Goal: Task Accomplishment & Management: Manage account settings

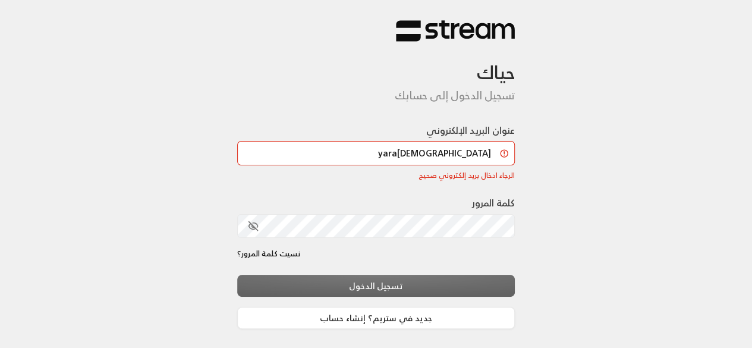
type input "[EMAIL_ADDRESS][DOMAIN_NAME]"
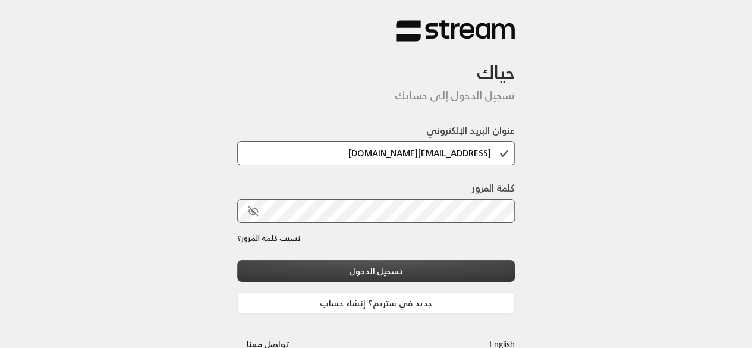
click at [368, 266] on button "تسجيل الدخول" at bounding box center [376, 271] width 278 height 22
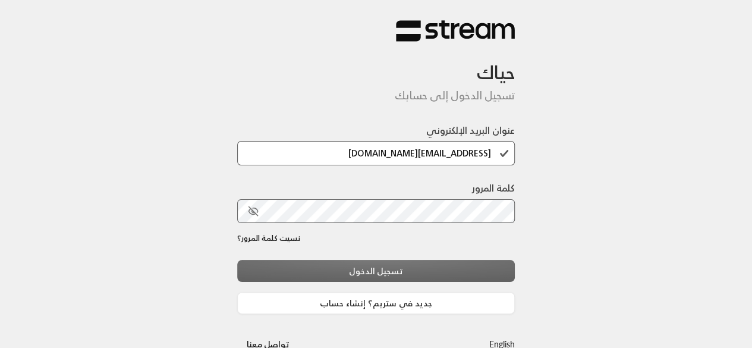
scroll to position [26, 0]
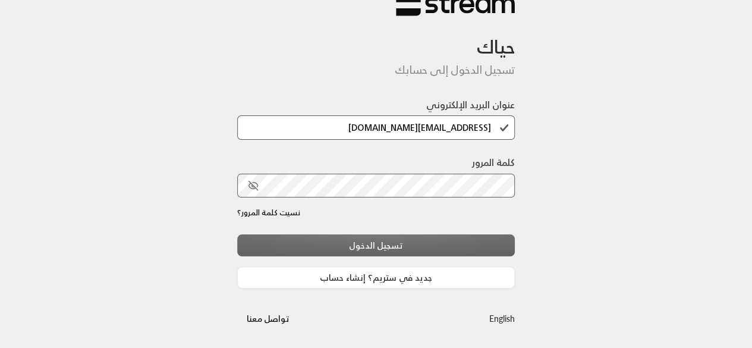
click at [377, 242] on div "تسجيل الدخول جديد في ستريم؟ إنشاء حساب" at bounding box center [376, 261] width 278 height 54
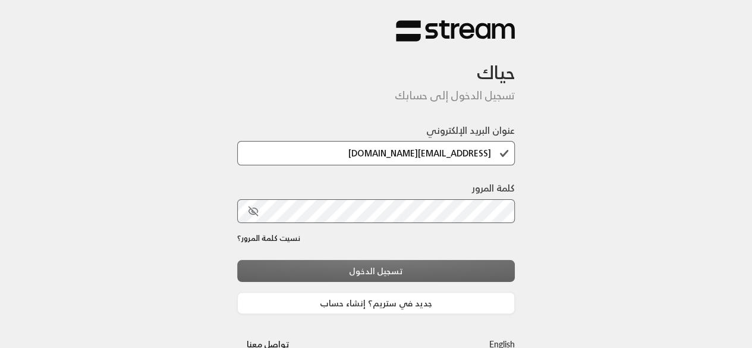
click at [441, 195] on div "كلمة المرور" at bounding box center [376, 202] width 278 height 42
drag, startPoint x: 437, startPoint y: 197, endPoint x: 347, endPoint y: 261, distance: 109.6
click at [347, 261] on div "تسجيل الدخول جديد في ستريم؟ إنشاء حساب" at bounding box center [376, 287] width 278 height 54
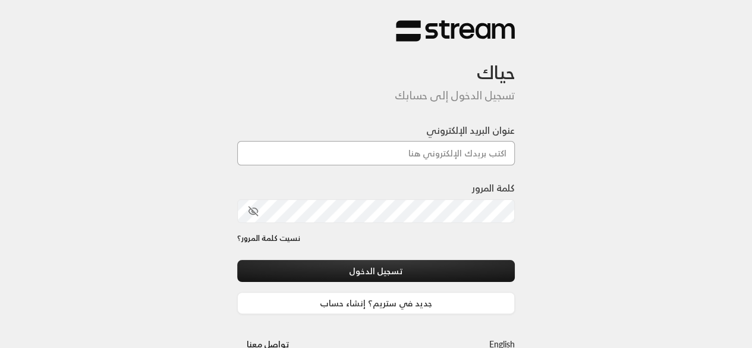
click at [453, 146] on input "عنوان البريد الإلكتروني" at bounding box center [376, 153] width 278 height 24
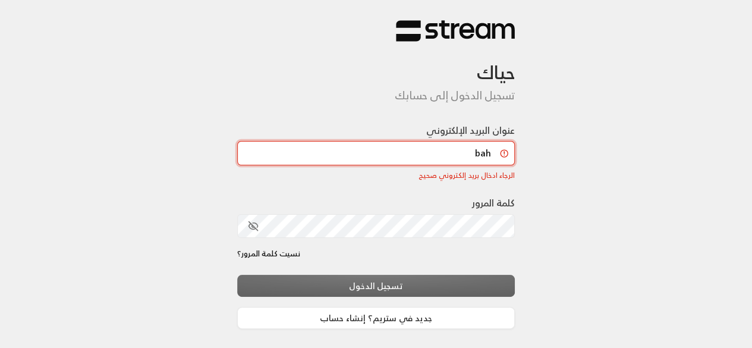
type input "[EMAIL_ADDRESS][DOMAIN_NAME]"
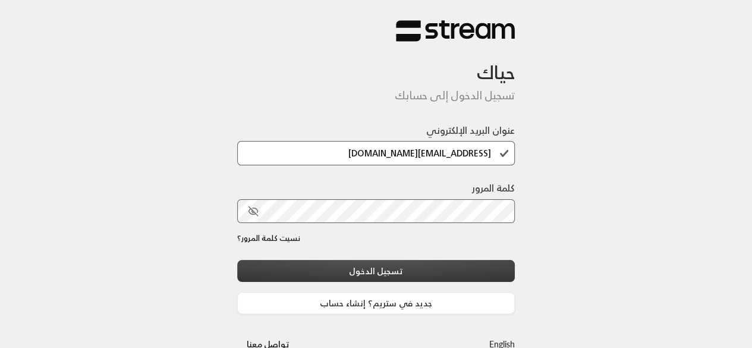
click at [372, 264] on button "تسجيل الدخول" at bounding box center [376, 271] width 278 height 22
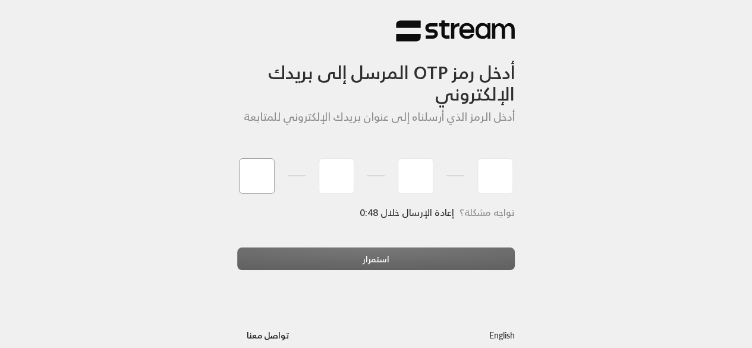
type input "8"
type input "4"
type input "5"
click at [316, 262] on div "استمرار" at bounding box center [376, 263] width 278 height 32
